Goal: Check status

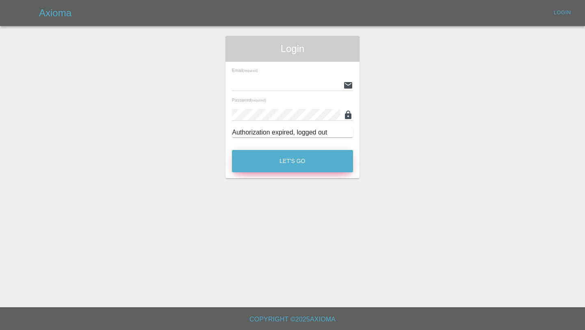
type input "[EMAIL_ADDRESS][DOMAIN_NAME]"
click at [279, 166] on button "Let's Go" at bounding box center [292, 161] width 121 height 22
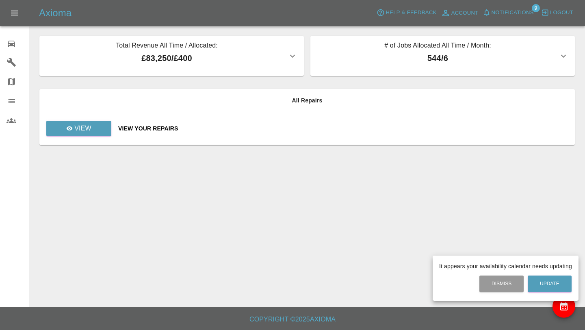
click at [507, 12] on div at bounding box center [292, 165] width 585 height 330
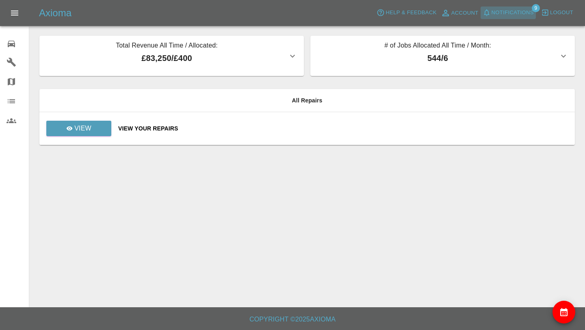
click at [523, 11] on span "Notifications" at bounding box center [512, 12] width 42 height 9
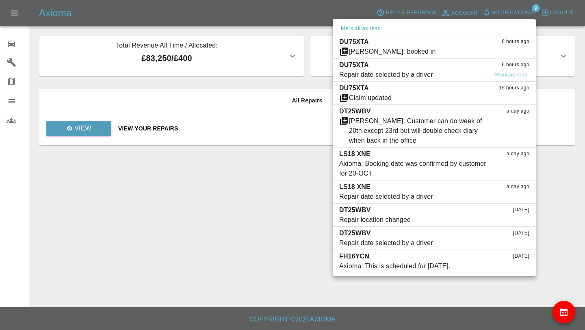
click at [399, 74] on div "Repair date selected by a driver" at bounding box center [386, 75] width 94 height 10
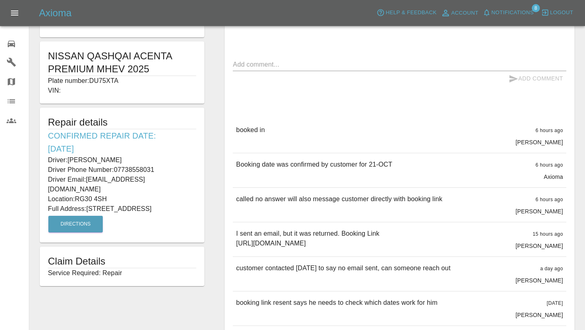
scroll to position [172, 0]
